Goal: Information Seeking & Learning: Learn about a topic

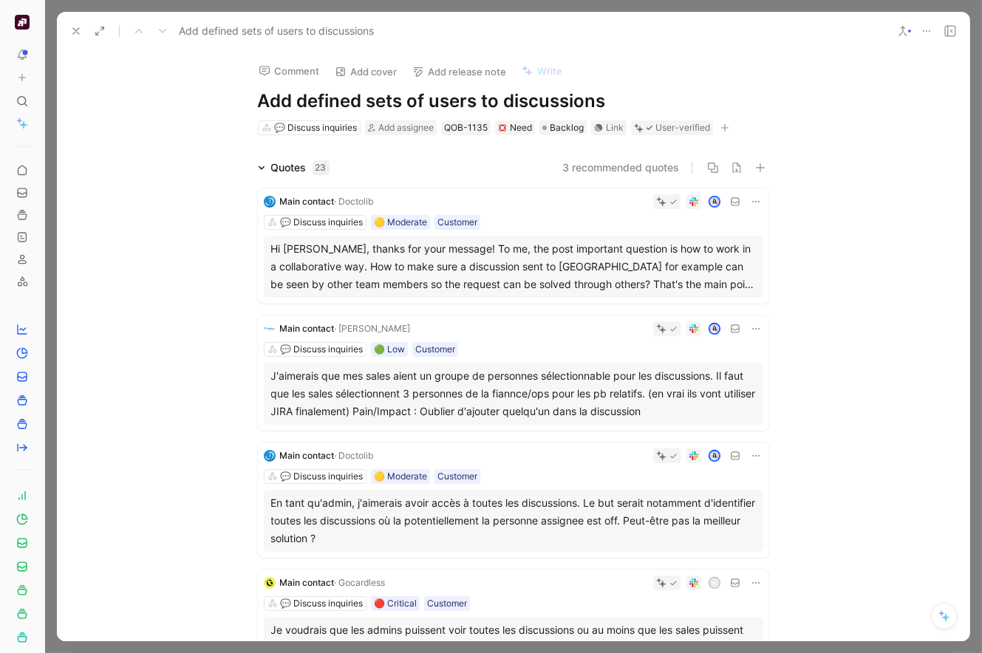
scroll to position [1361, 0]
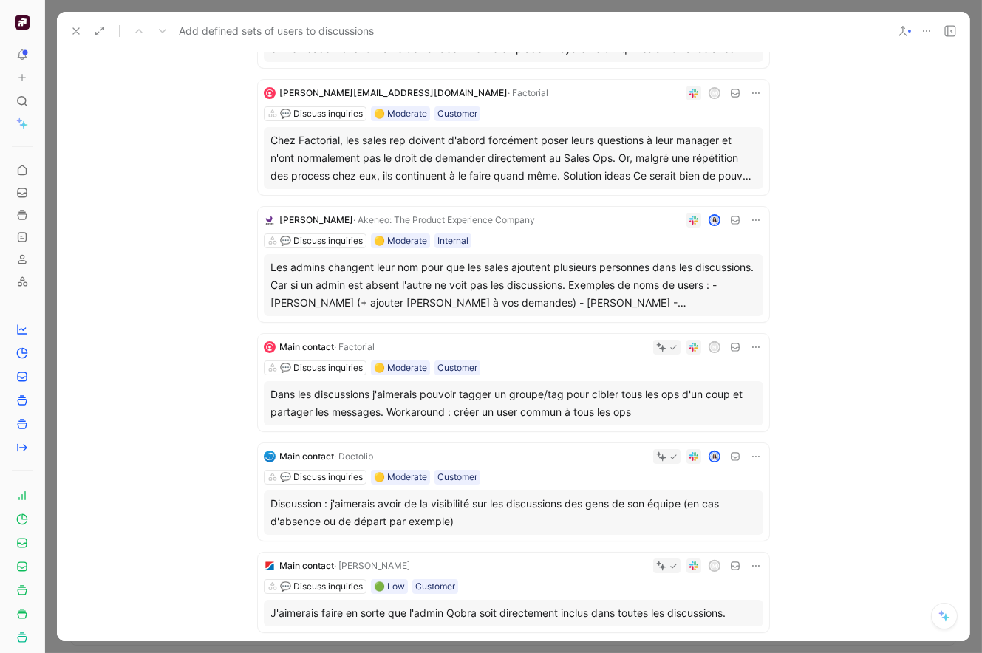
click at [107, 1] on div at bounding box center [513, 326] width 936 height 653
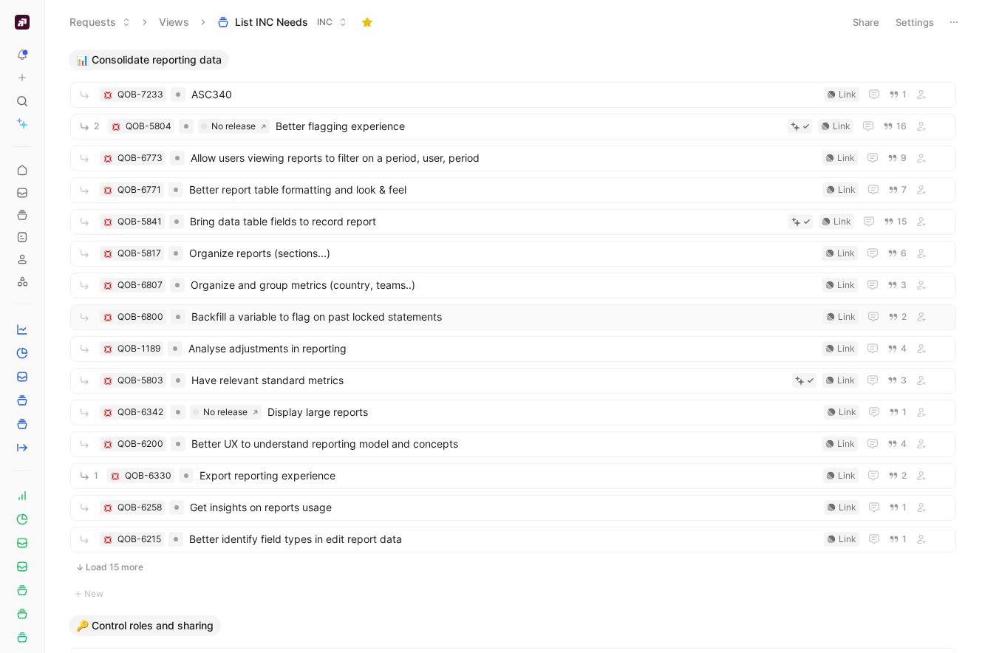
scroll to position [554, 0]
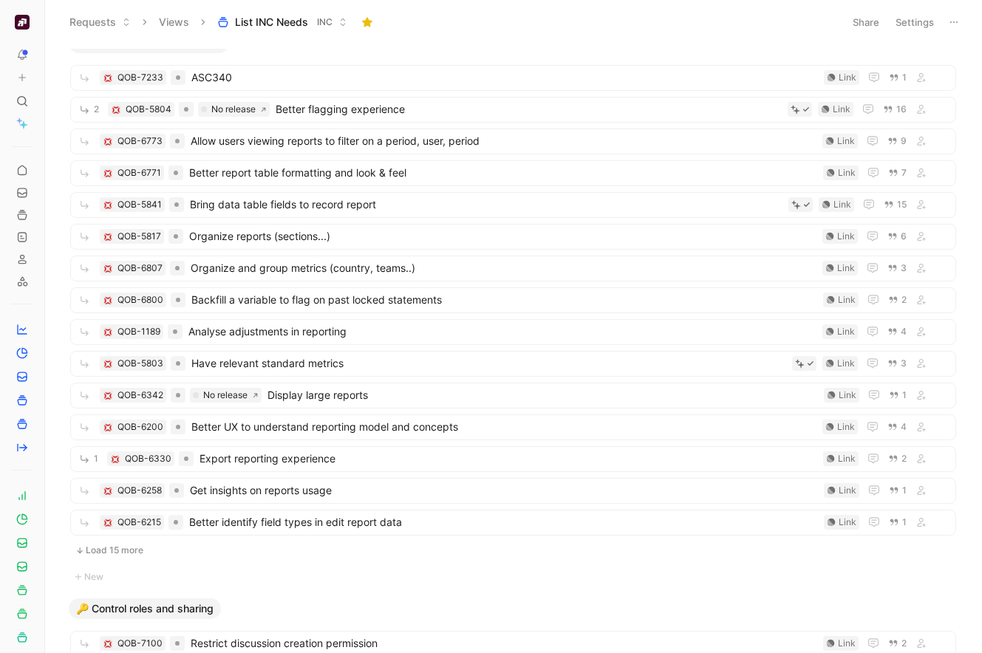
click at [113, 546] on button "Load 15 more" at bounding box center [513, 550] width 886 height 18
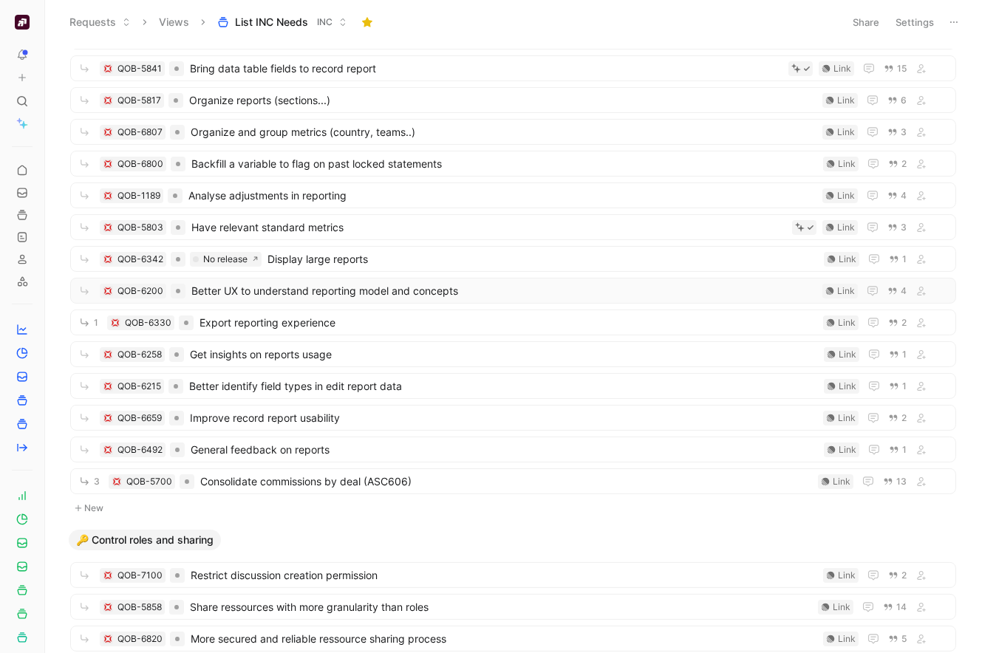
scroll to position [701, 0]
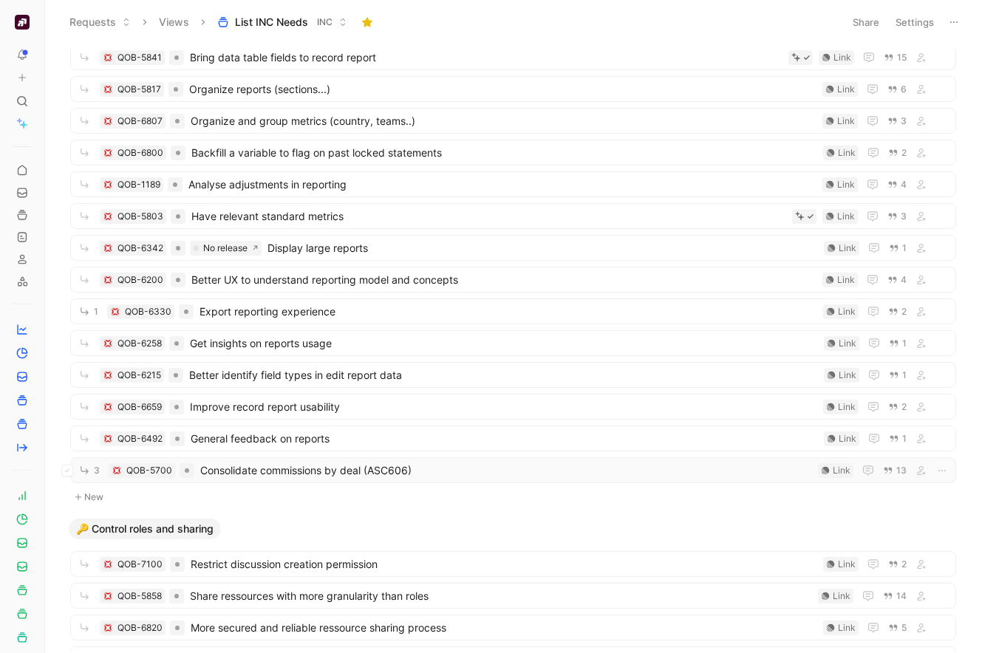
click at [345, 457] on div "3 QOB-5700 Consolidate commissions by deal (ASC606) Link 13" at bounding box center [513, 470] width 886 height 26
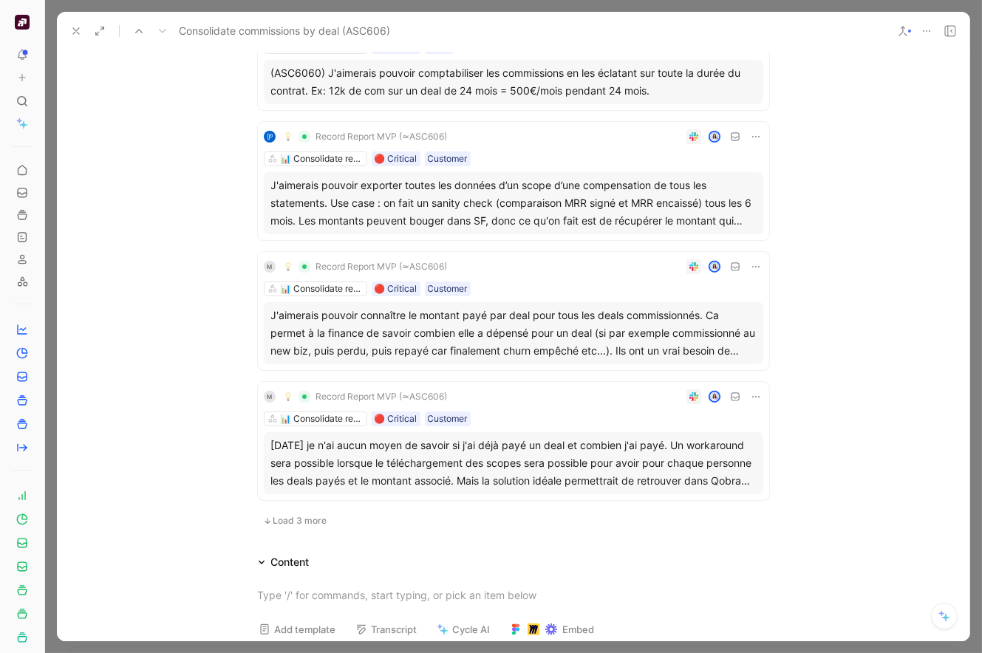
scroll to position [898, 0]
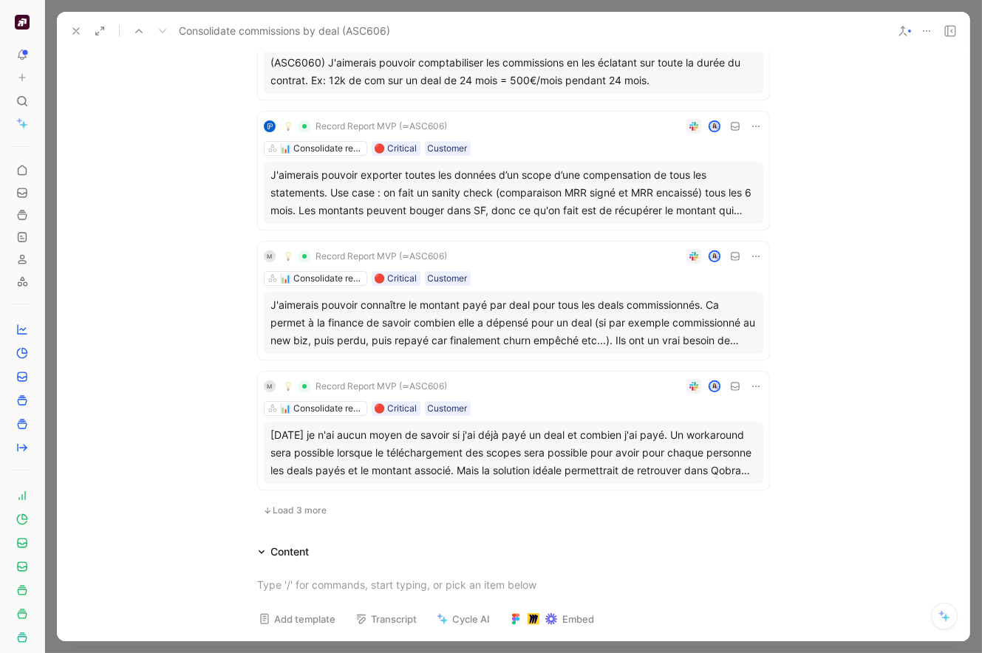
click at [301, 513] on span "Load 3 more" at bounding box center [300, 510] width 54 height 12
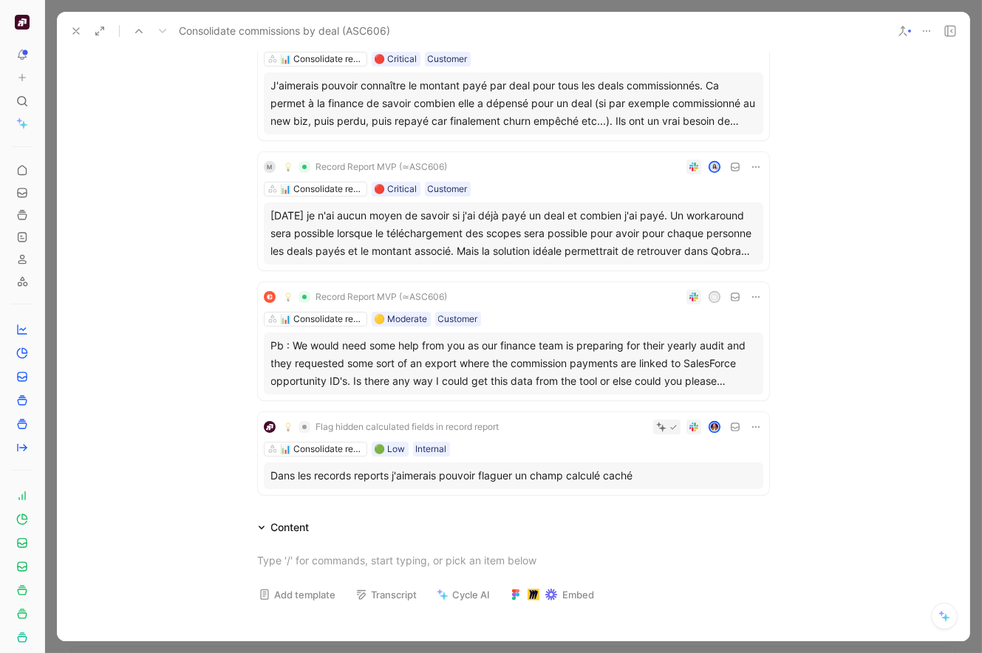
scroll to position [1120, 0]
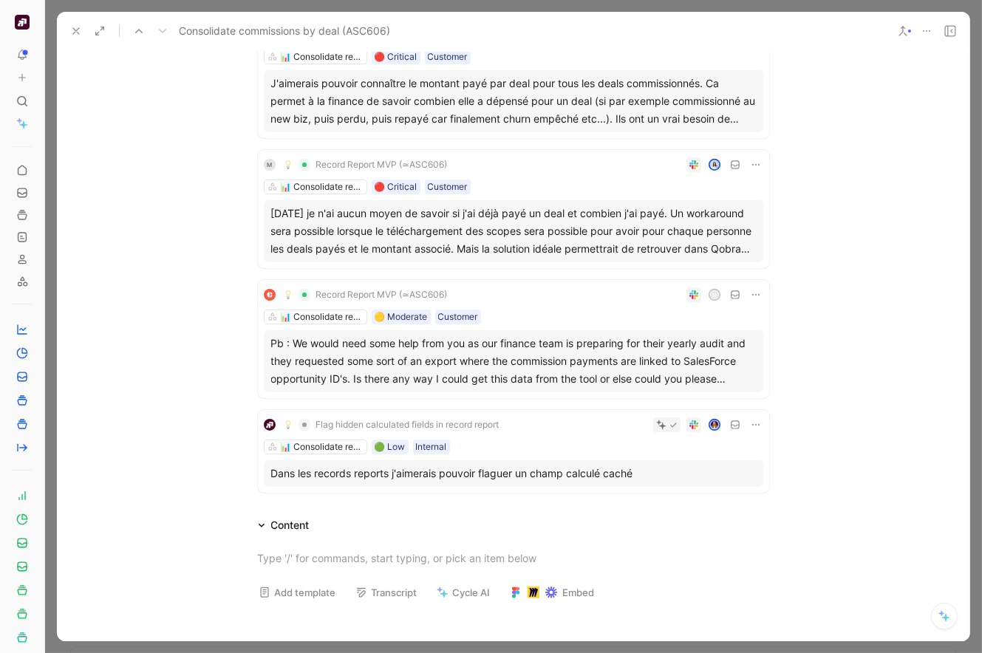
click at [451, 227] on div "[DATE] je n'ai aucun moyen de savoir si j'ai déjà payé un deal et combien j'ai …" at bounding box center [513, 231] width 484 height 53
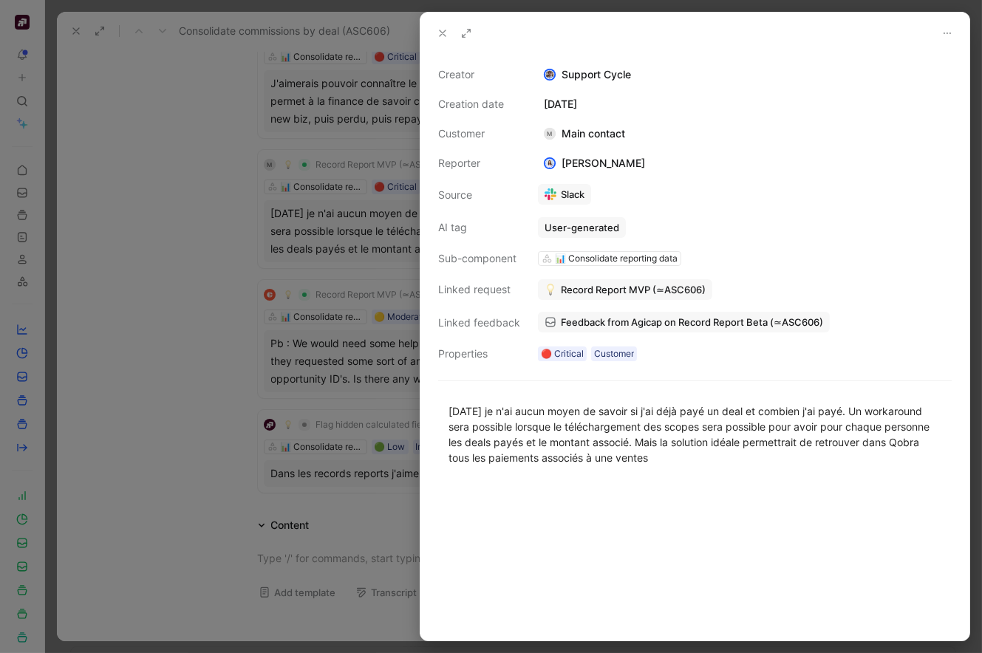
click at [209, 366] on div at bounding box center [491, 326] width 982 height 653
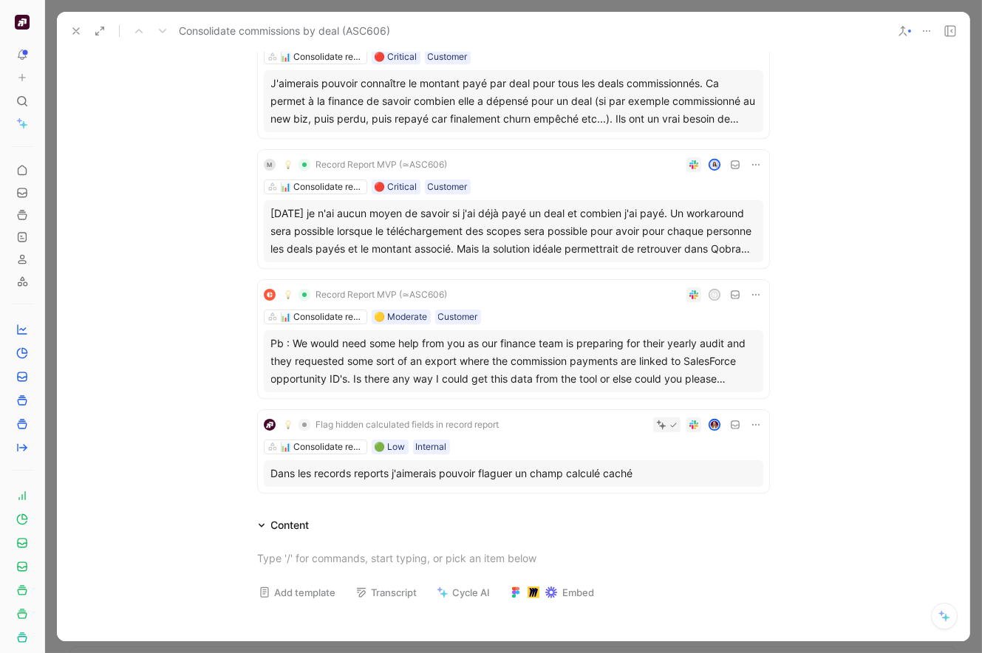
click at [442, 345] on div "Pb : We would need some help from you as our finance team is preparing for thei…" at bounding box center [513, 361] width 484 height 53
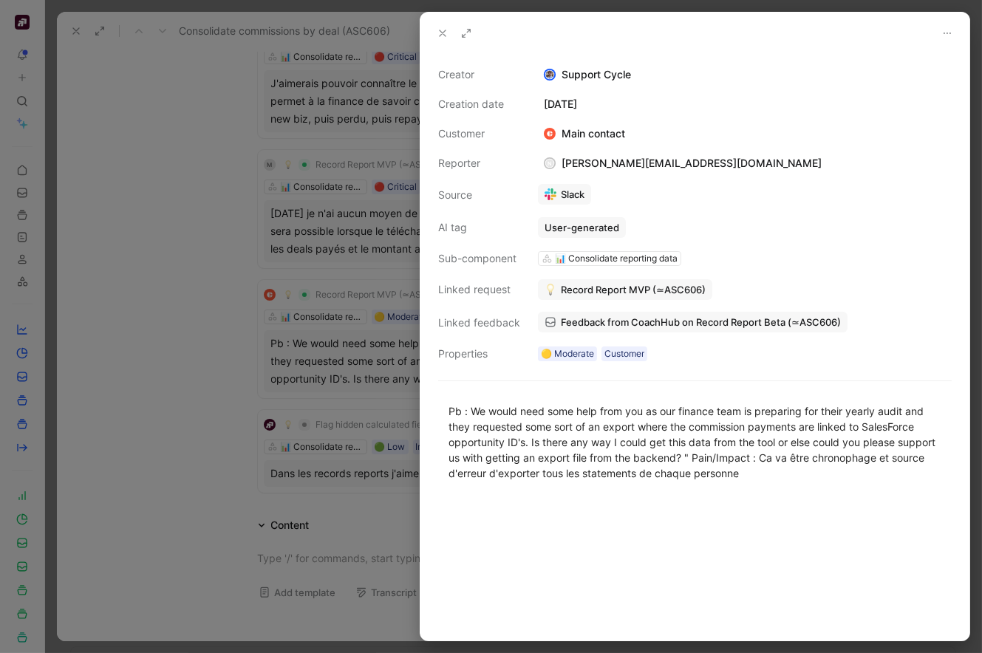
click at [196, 402] on div at bounding box center [491, 326] width 982 height 653
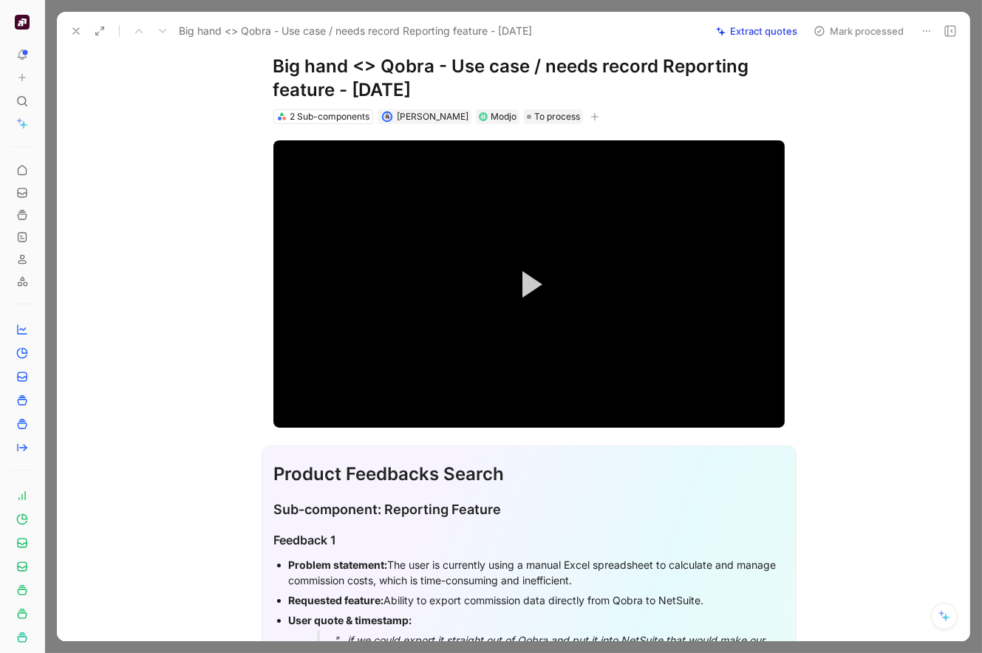
scroll to position [22, 0]
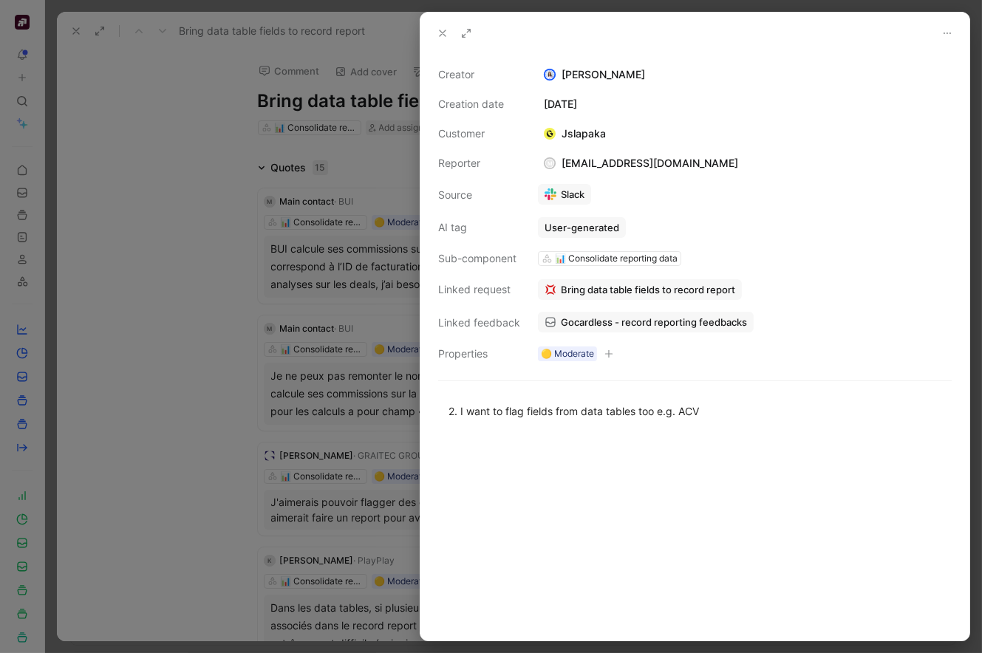
click at [443, 32] on use at bounding box center [442, 33] width 6 height 6
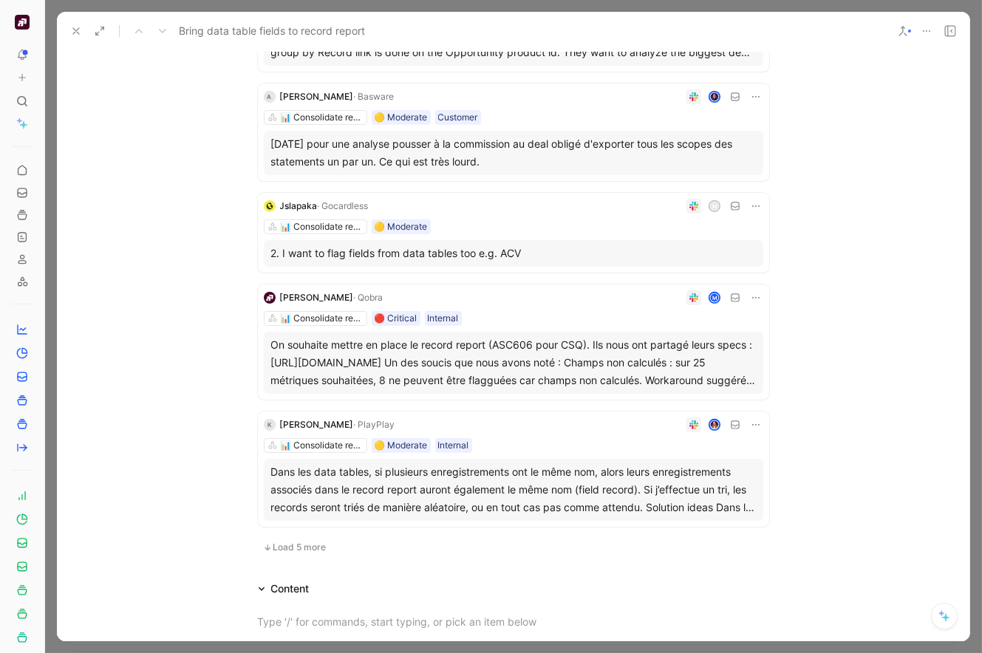
scroll to position [929, 0]
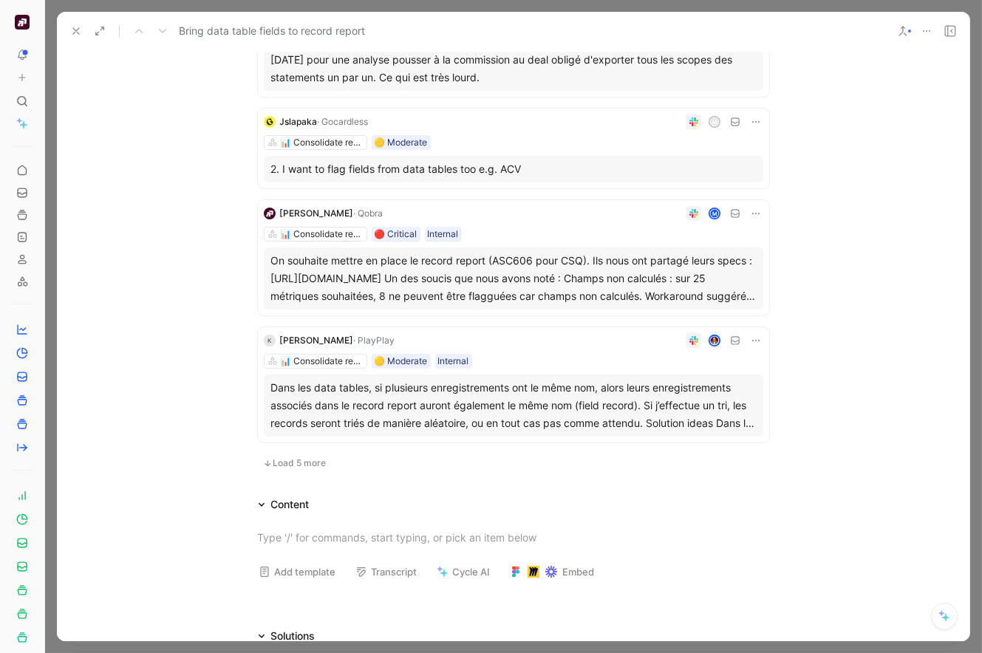
click at [313, 462] on span "Load 5 more" at bounding box center [299, 463] width 53 height 12
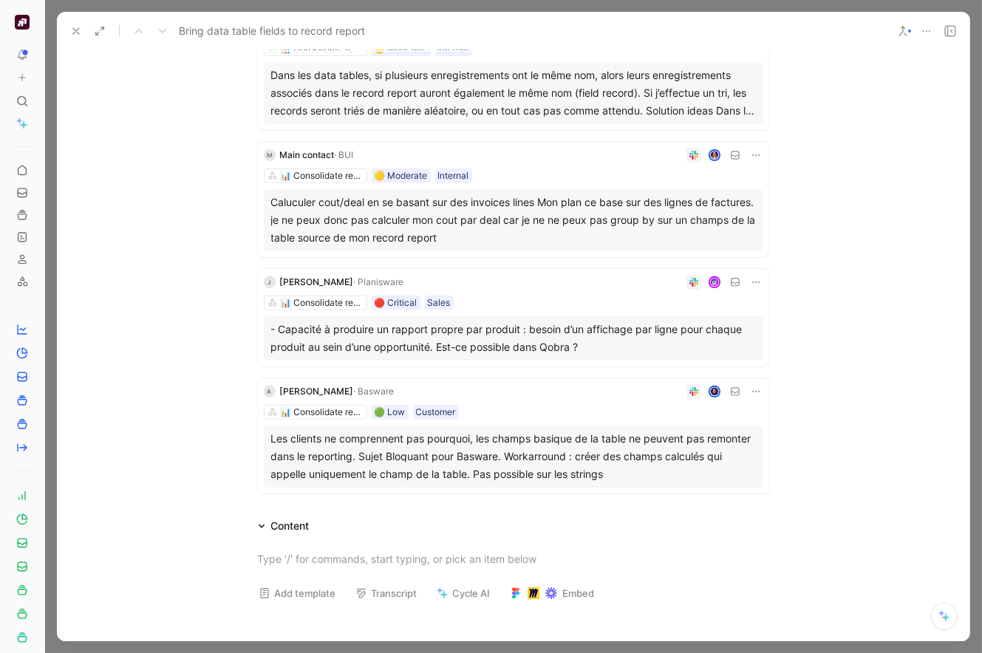
scroll to position [1242, 0]
